Goal: Check status: Check status

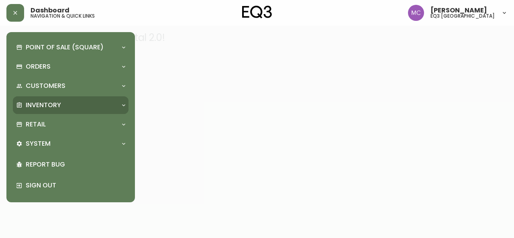
click at [34, 104] on p "Inventory" at bounding box center [43, 105] width 35 height 9
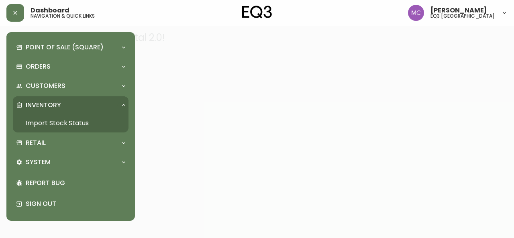
click at [61, 127] on link "Import Stock Status" at bounding box center [71, 123] width 116 height 18
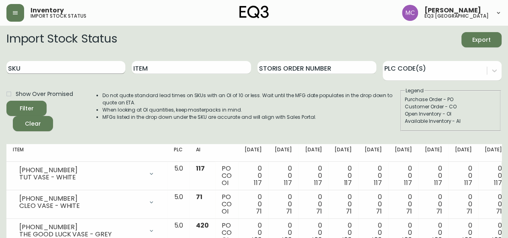
click at [49, 66] on input "SKU" at bounding box center [65, 67] width 119 height 13
paste input "[PHONE_NUMBER]"
type input "[PHONE_NUMBER]"
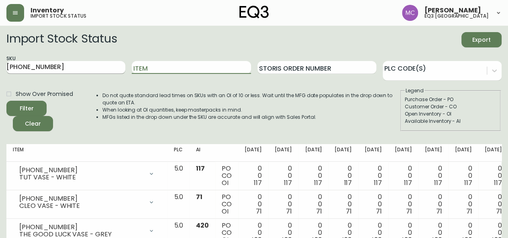
click at [6, 101] on button "Filter" at bounding box center [26, 108] width 40 height 15
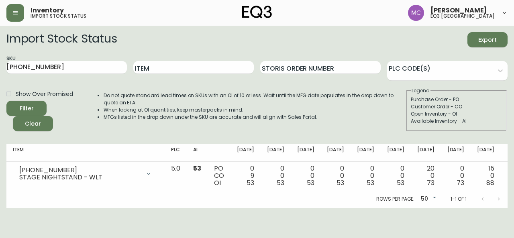
click at [482, 98] on div "Purchase Order - PO" at bounding box center [457, 99] width 92 height 7
